Goal: Task Accomplishment & Management: Use online tool/utility

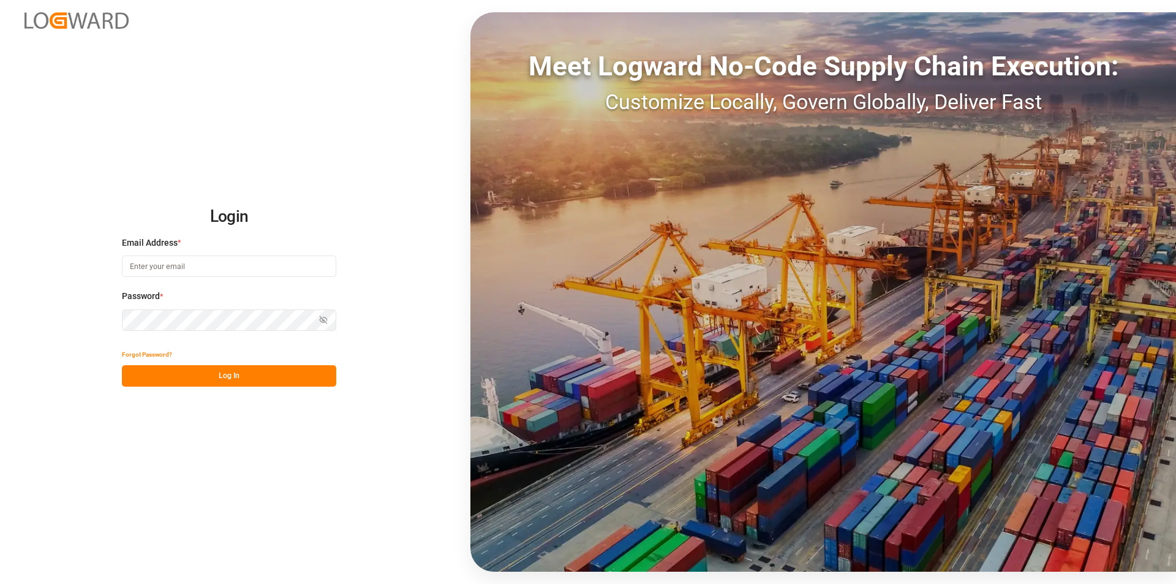
type input "[PERSON_NAME][EMAIL_ADDRESS][PERSON_NAME][DOMAIN_NAME]"
click at [228, 379] on button "Log In" at bounding box center [229, 375] width 214 height 21
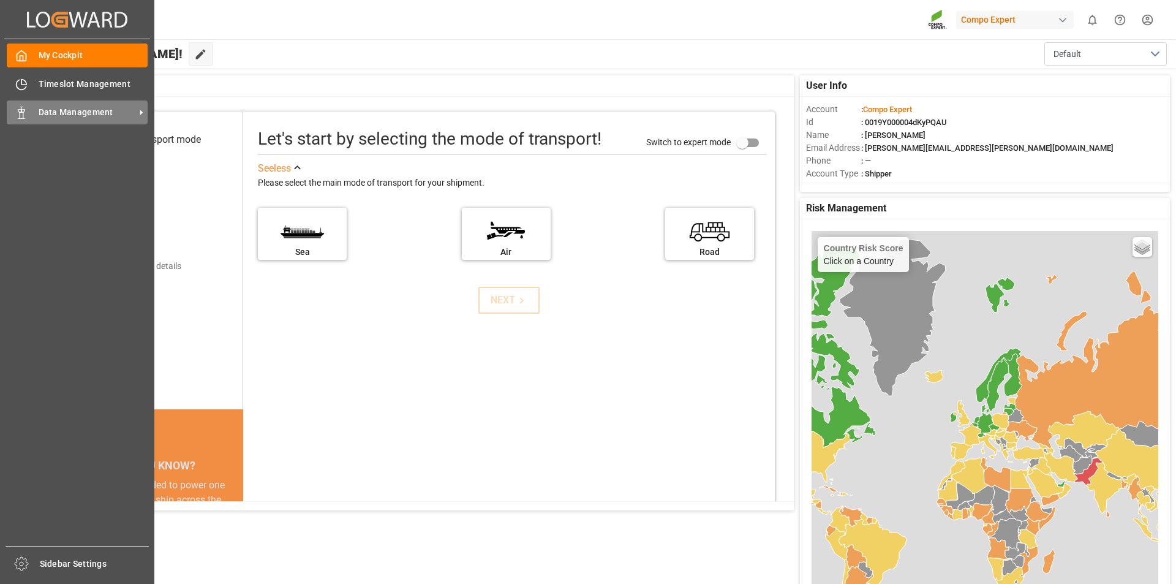
click at [27, 110] on icon at bounding box center [21, 113] width 12 height 12
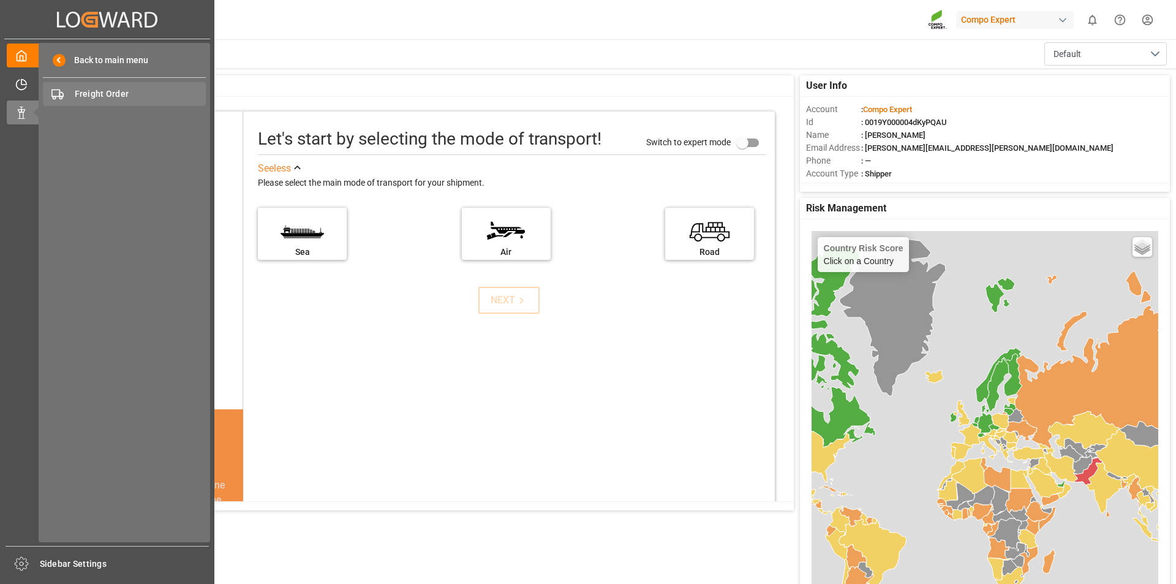
click at [144, 94] on span "Freight Order" at bounding box center [141, 94] width 132 height 13
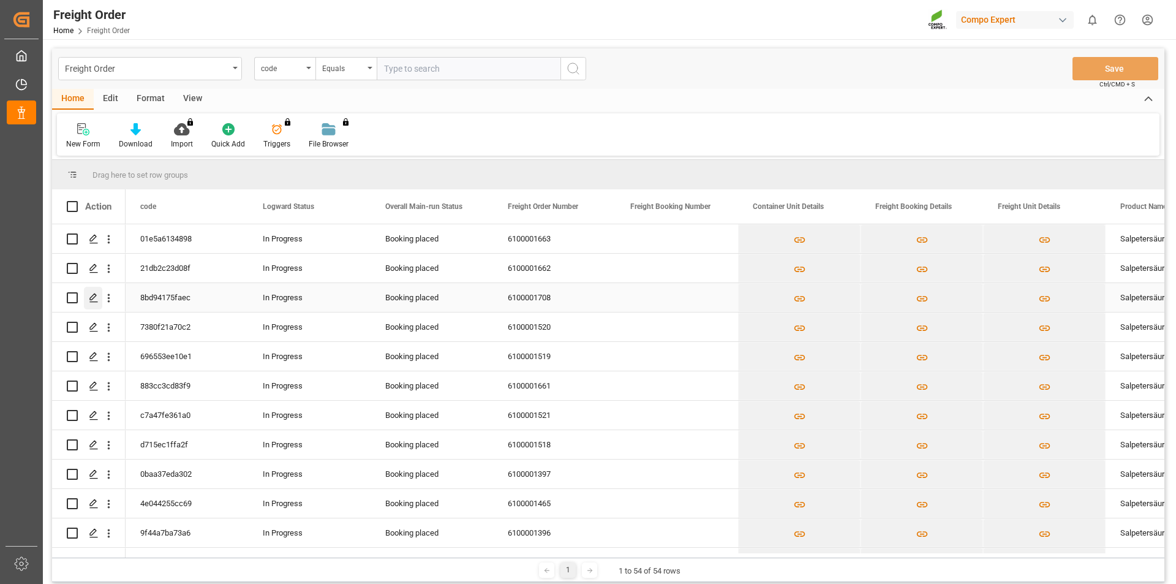
click at [93, 298] on polygon "Press SPACE to select this row." at bounding box center [93, 297] width 6 height 6
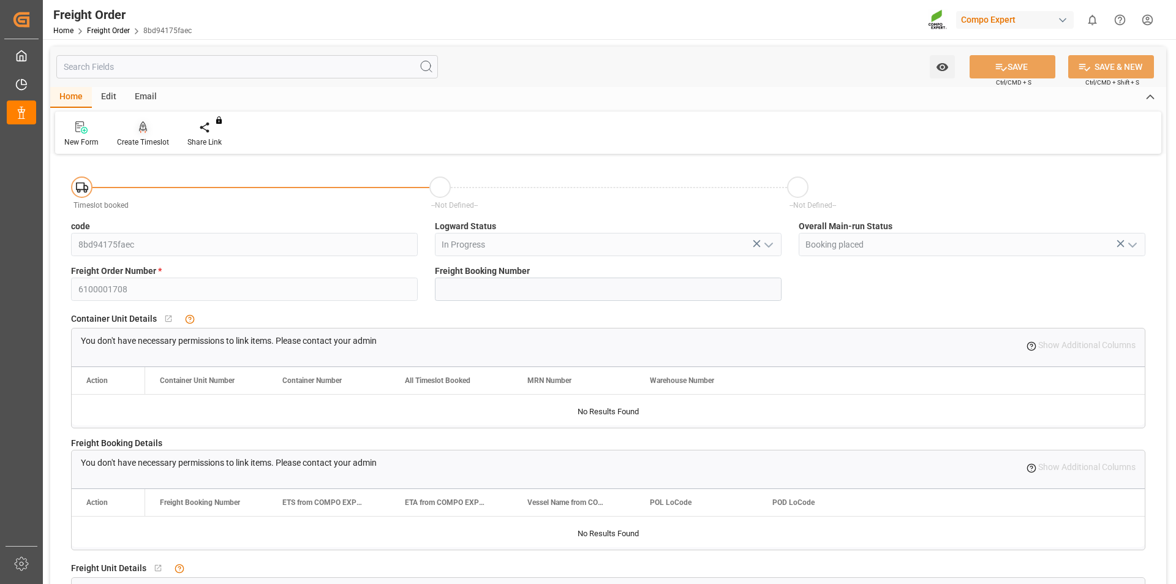
click at [145, 127] on icon at bounding box center [143, 127] width 9 height 12
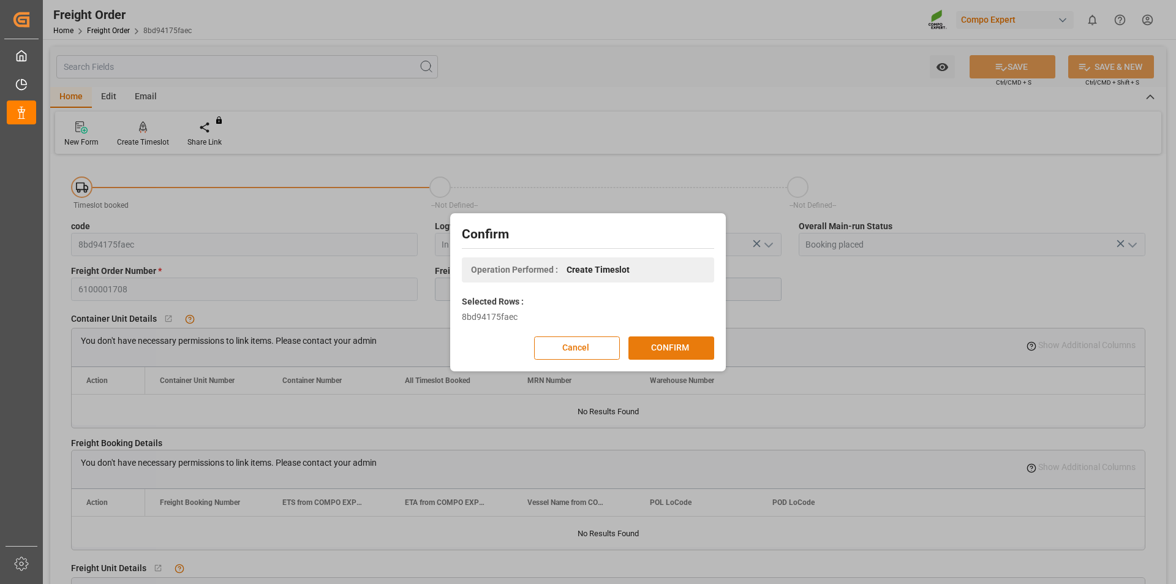
click at [665, 349] on button "CONFIRM" at bounding box center [672, 347] width 86 height 23
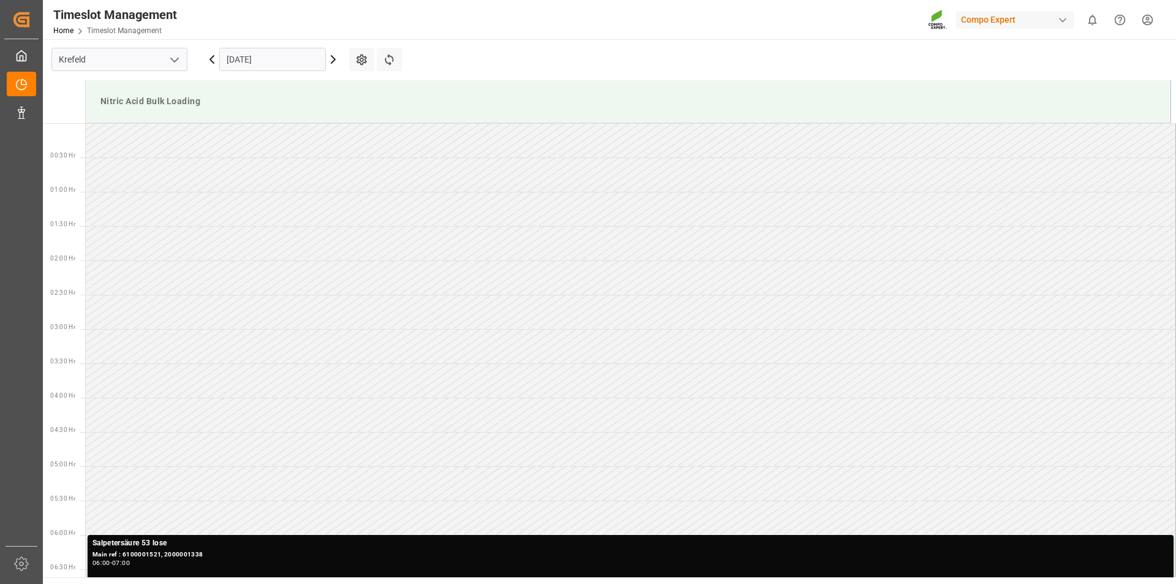
scroll to position [541, 0]
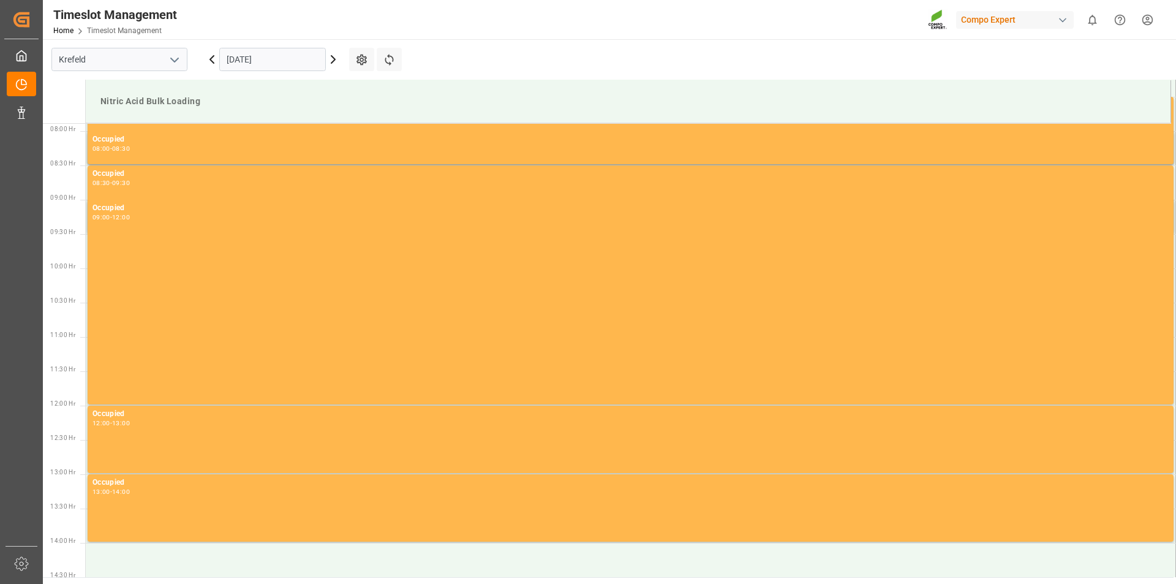
click at [314, 59] on input "05.09.2025" at bounding box center [272, 59] width 107 height 23
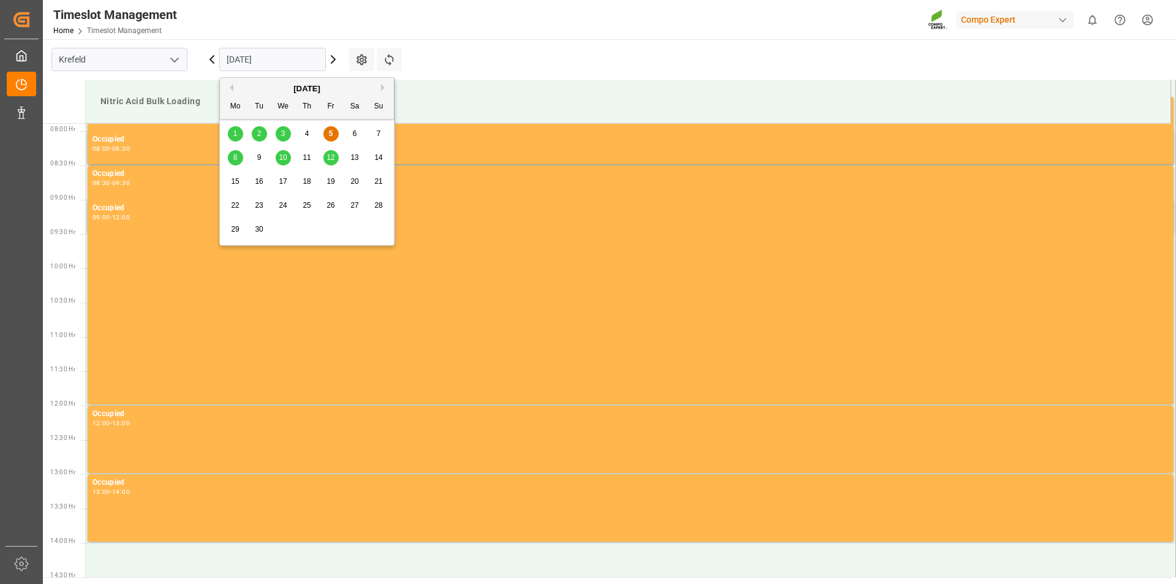
click at [332, 155] on span "12" at bounding box center [331, 157] width 8 height 9
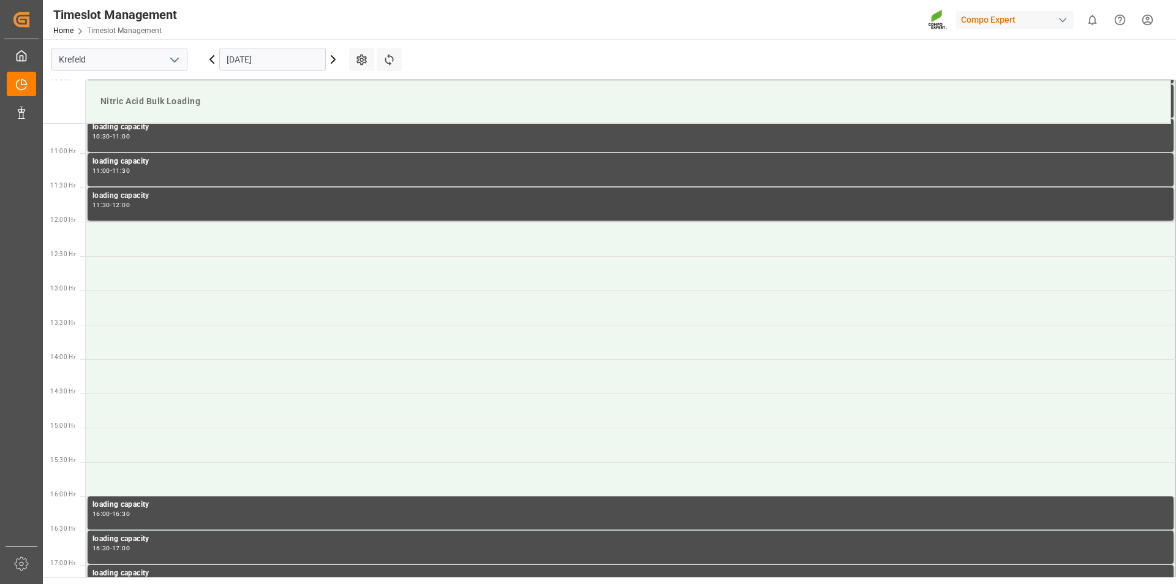
scroll to position [909, 0]
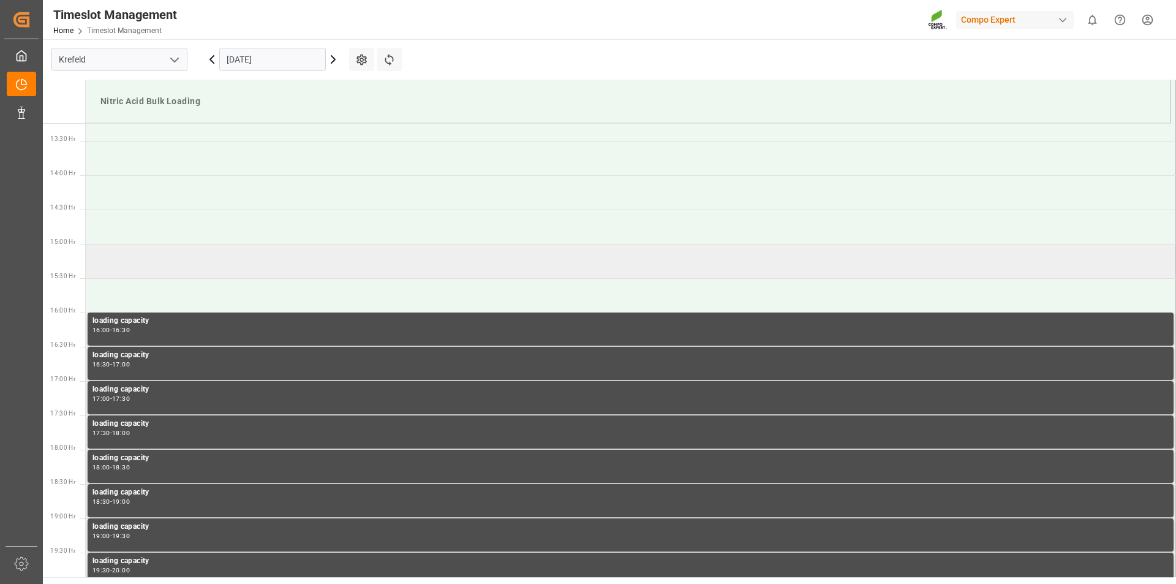
click at [237, 263] on td at bounding box center [631, 261] width 1091 height 34
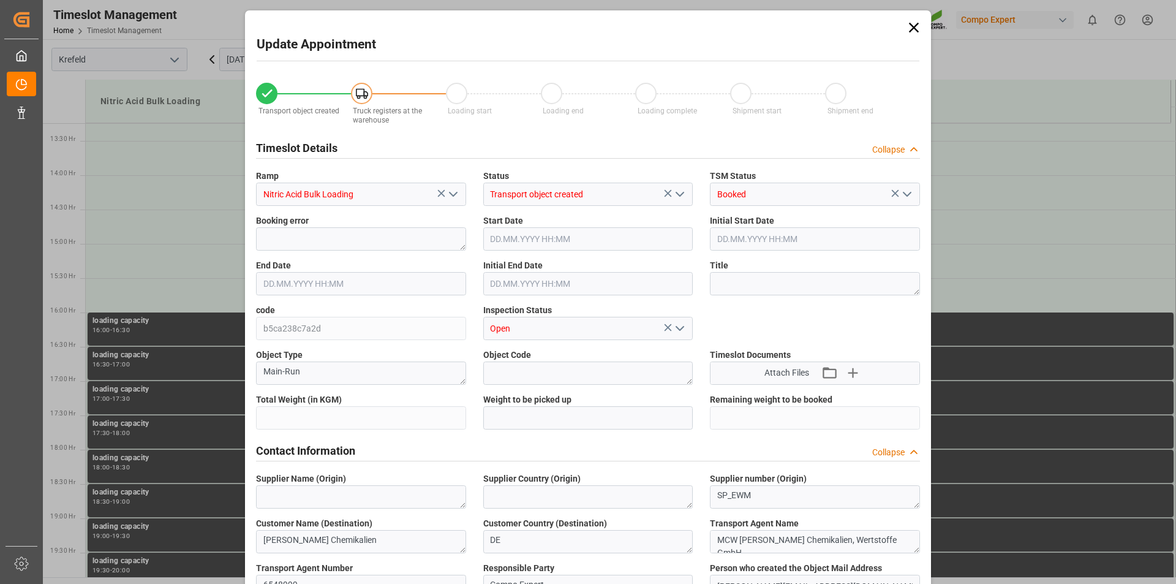
type input "20000"
type input "0"
type input "12.09.2025 15:00"
type input "12.09.2025 15:30"
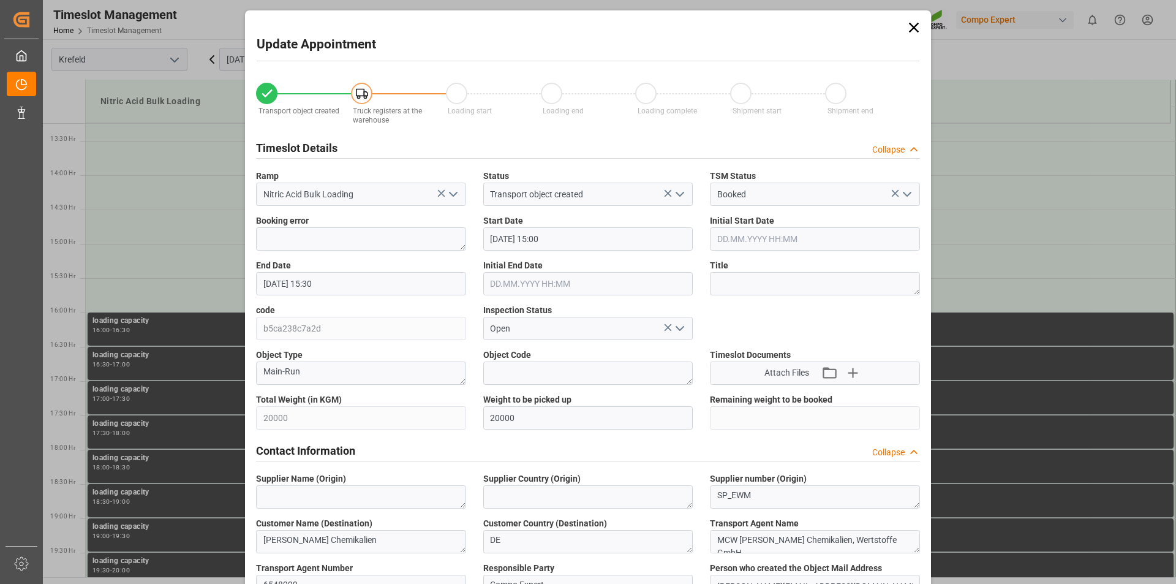
type input "04.09.2025 13:37"
type input "05.09.2025 06:36"
click at [735, 280] on textarea at bounding box center [815, 283] width 210 height 23
type textarea "162946"
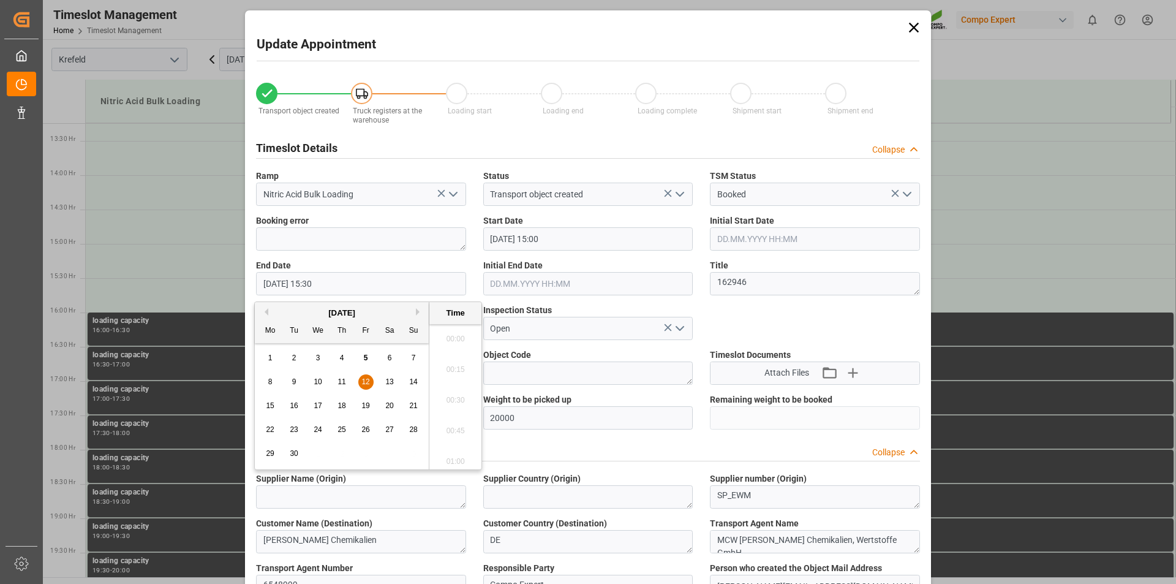
click at [317, 283] on input "12.09.2025 15:30" at bounding box center [361, 283] width 210 height 23
click at [365, 383] on span "12" at bounding box center [366, 381] width 8 height 9
click at [452, 456] on li "16:00" at bounding box center [456, 457] width 52 height 31
type input "12.09.2025 16:00"
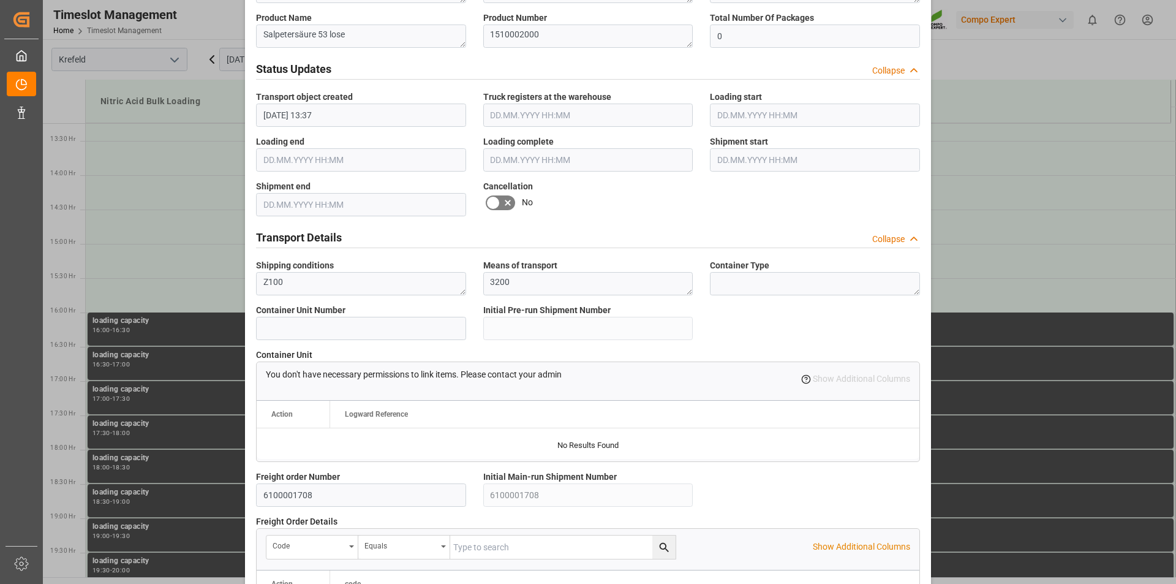
scroll to position [1030, 0]
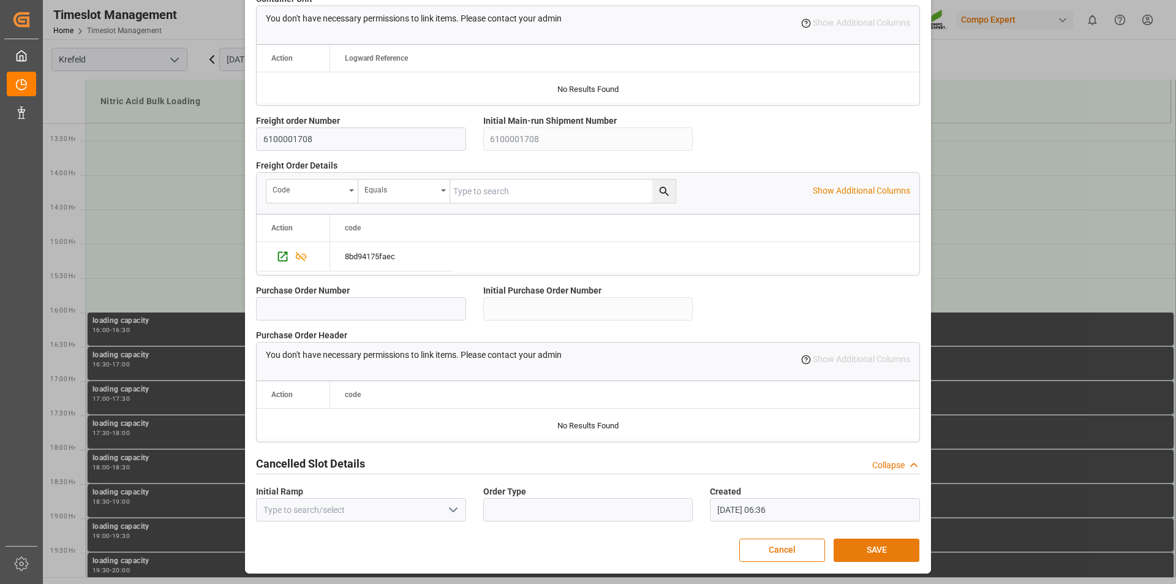
click at [876, 551] on button "SAVE" at bounding box center [877, 550] width 86 height 23
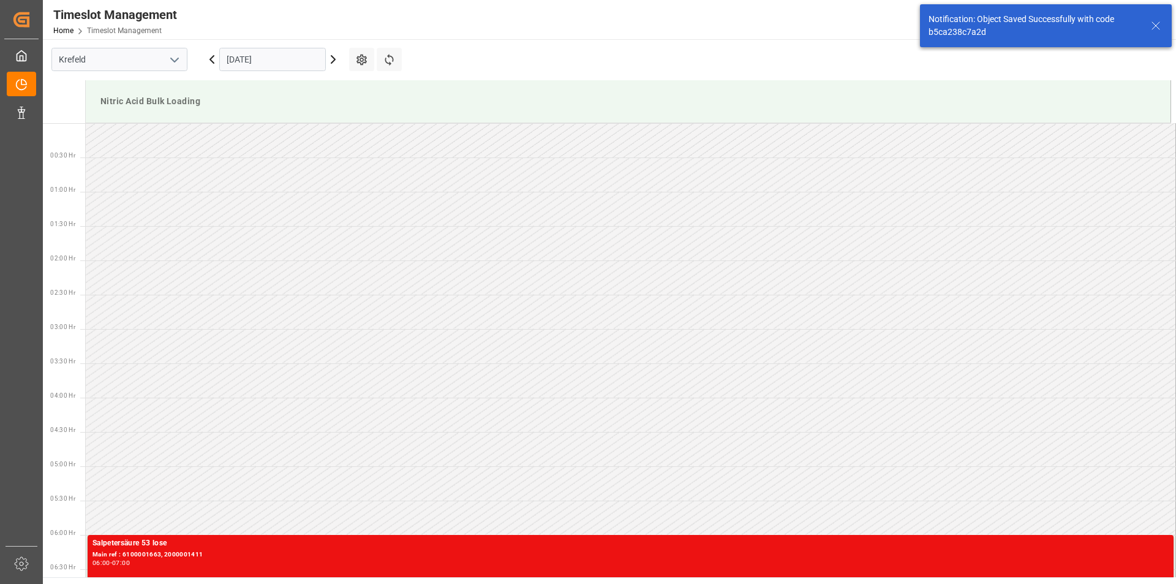
scroll to position [953, 0]
